Goal: Navigation & Orientation: Find specific page/section

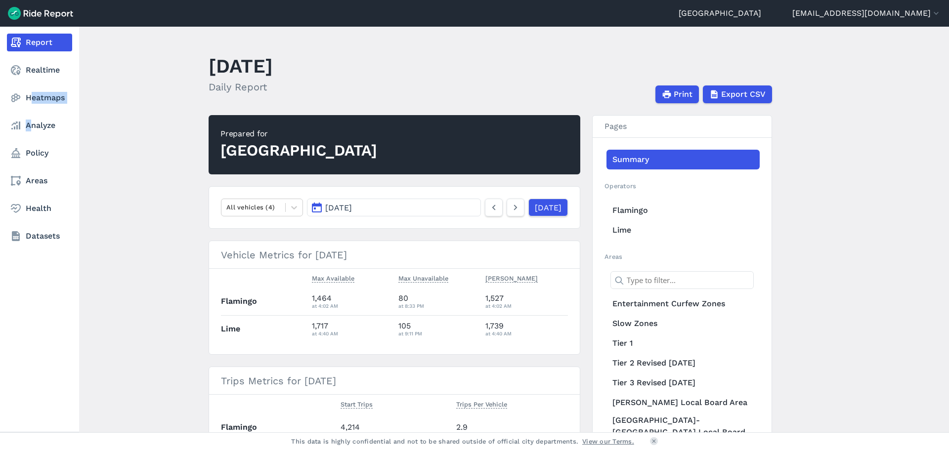
click at [31, 115] on nav "Report Realtime Heatmaps Analyze Policy Areas Health Datasets" at bounding box center [39, 139] width 79 height 225
click at [26, 93] on link "Heatmaps" at bounding box center [39, 98] width 65 height 18
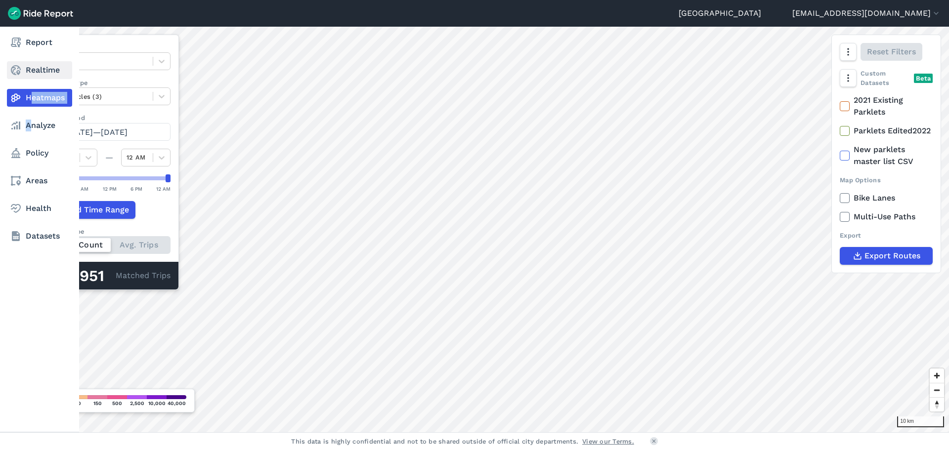
click at [39, 75] on link "Realtime" at bounding box center [39, 70] width 65 height 18
